Goal: Information Seeking & Learning: Learn about a topic

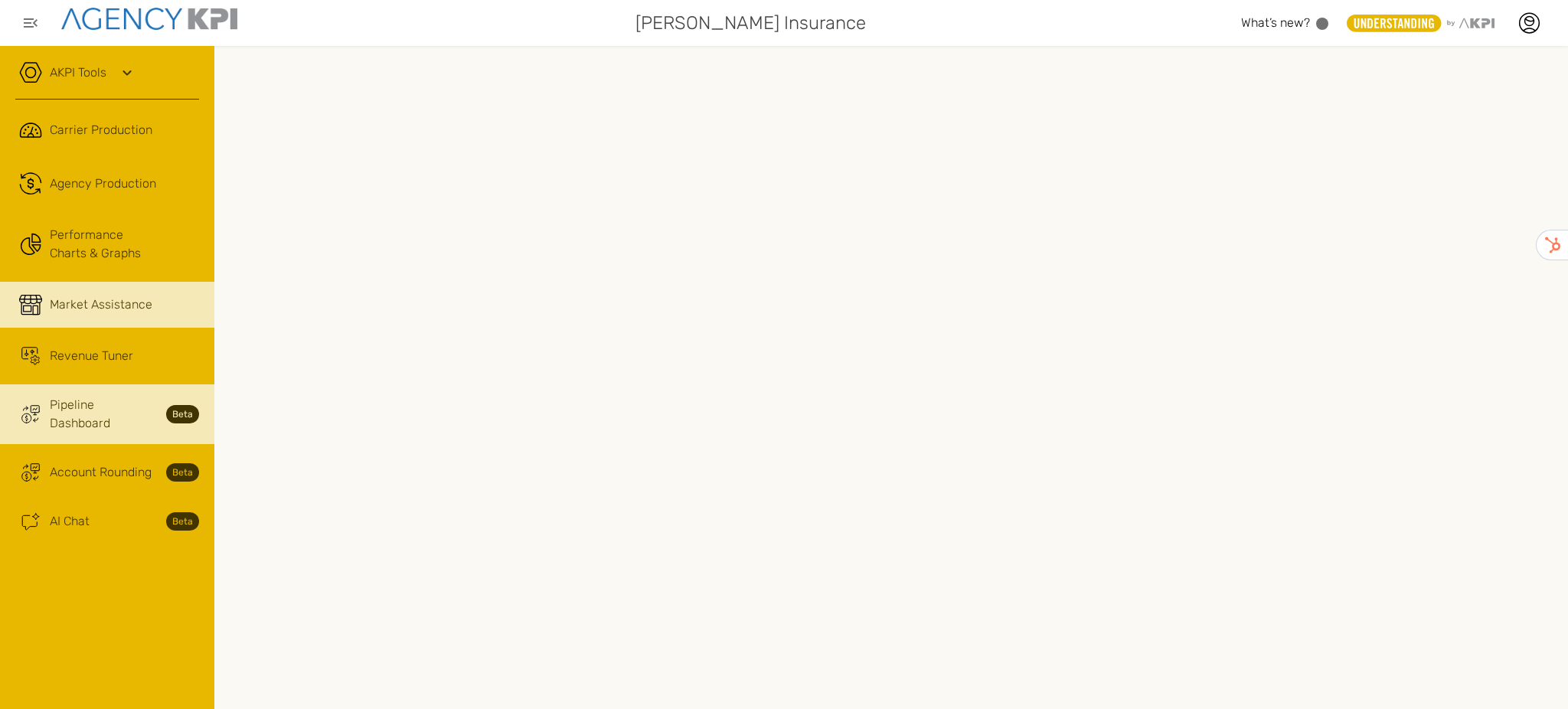
click at [110, 314] on link "Market Assistance" at bounding box center [107, 305] width 214 height 46
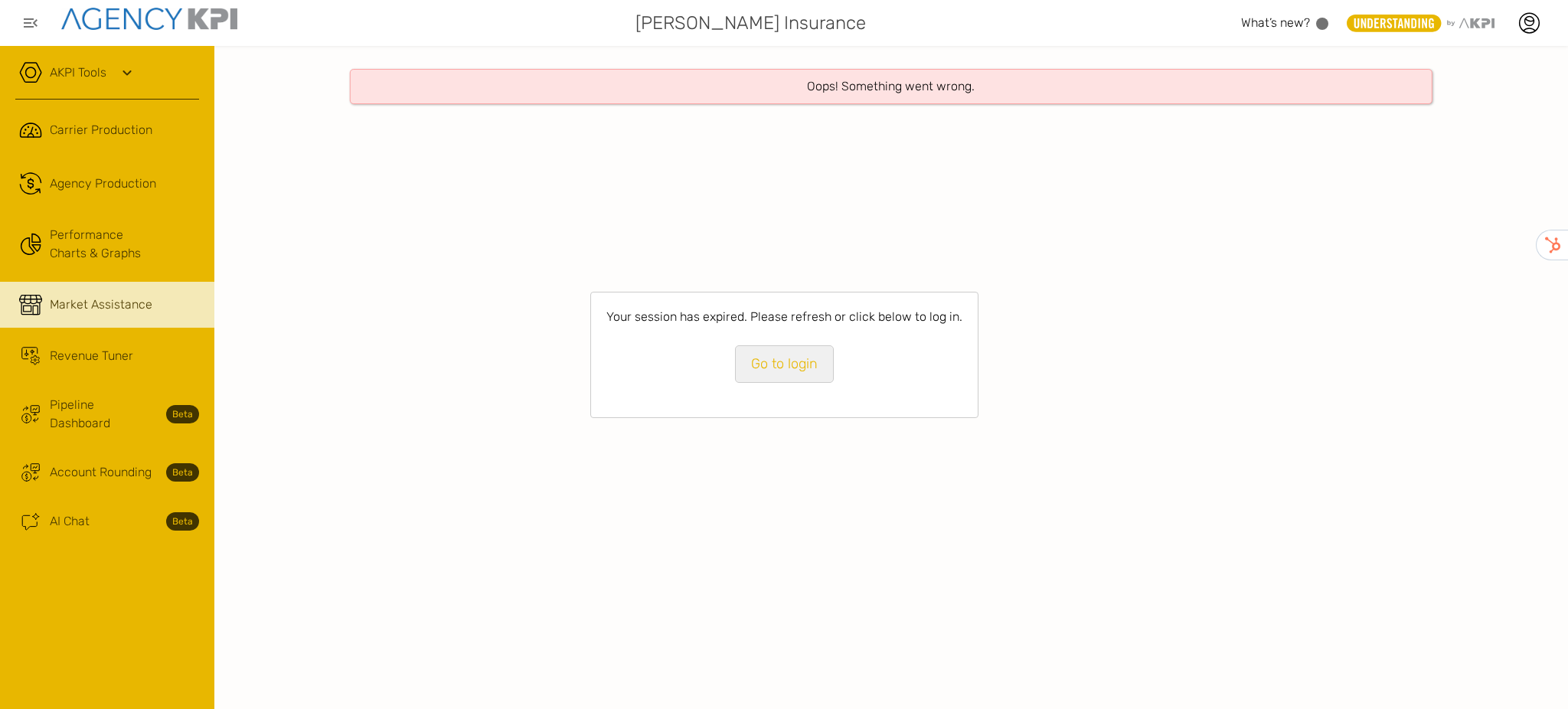
click at [806, 367] on link "Go to login" at bounding box center [784, 364] width 99 height 38
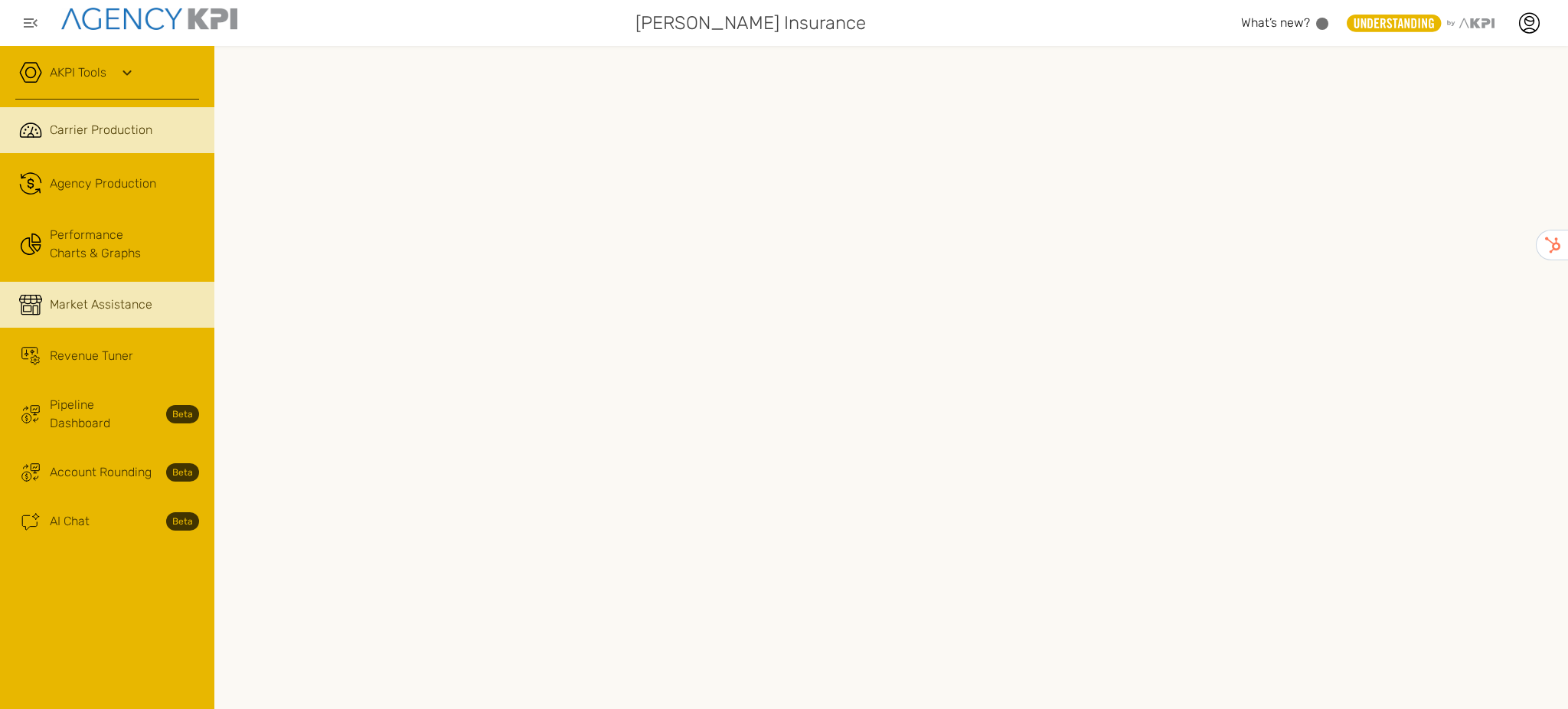
click at [136, 325] on link "Market Assistance" at bounding box center [107, 305] width 214 height 46
